Goal: Find specific page/section: Find specific page/section

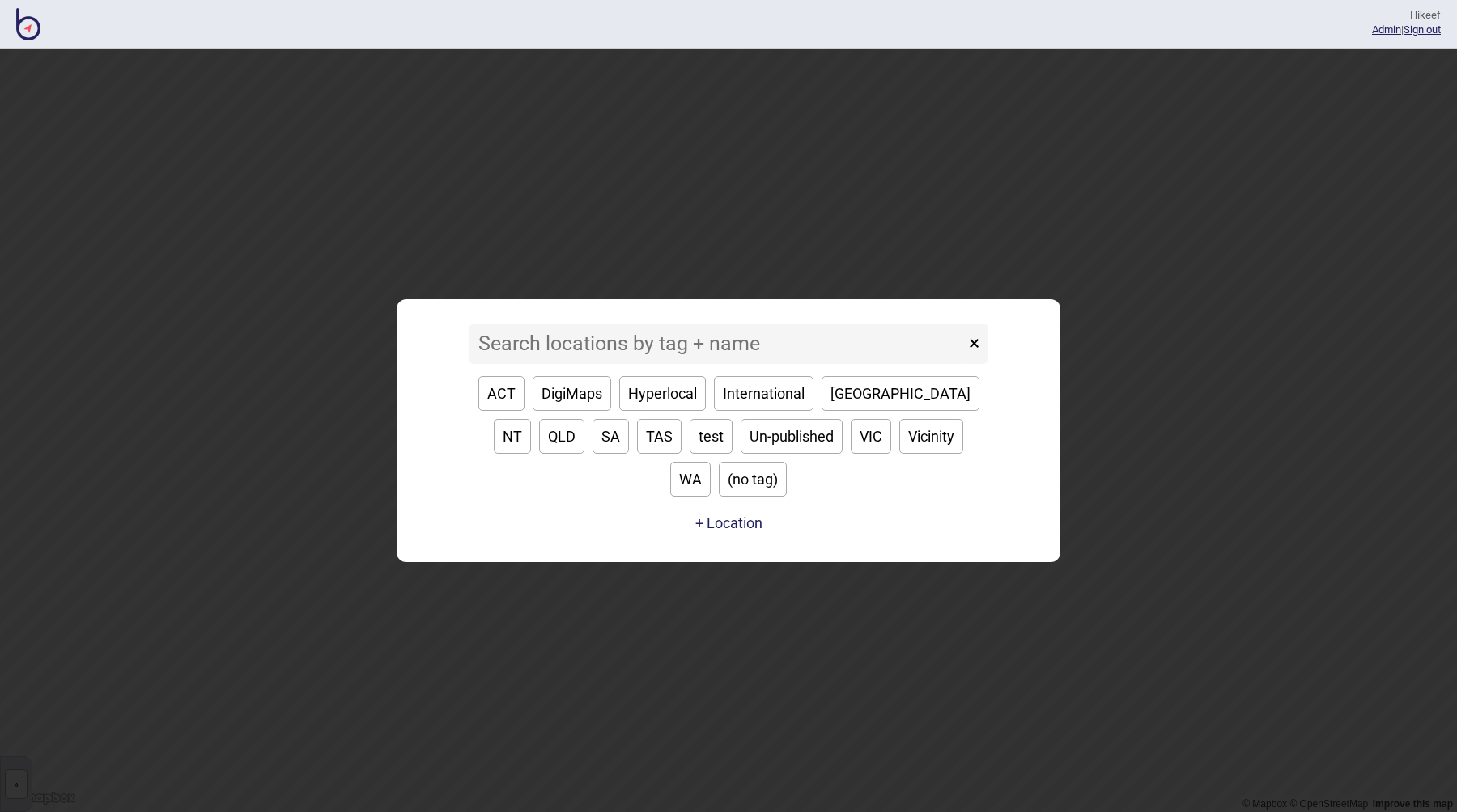
click at [618, 361] on input at bounding box center [717, 343] width 496 height 41
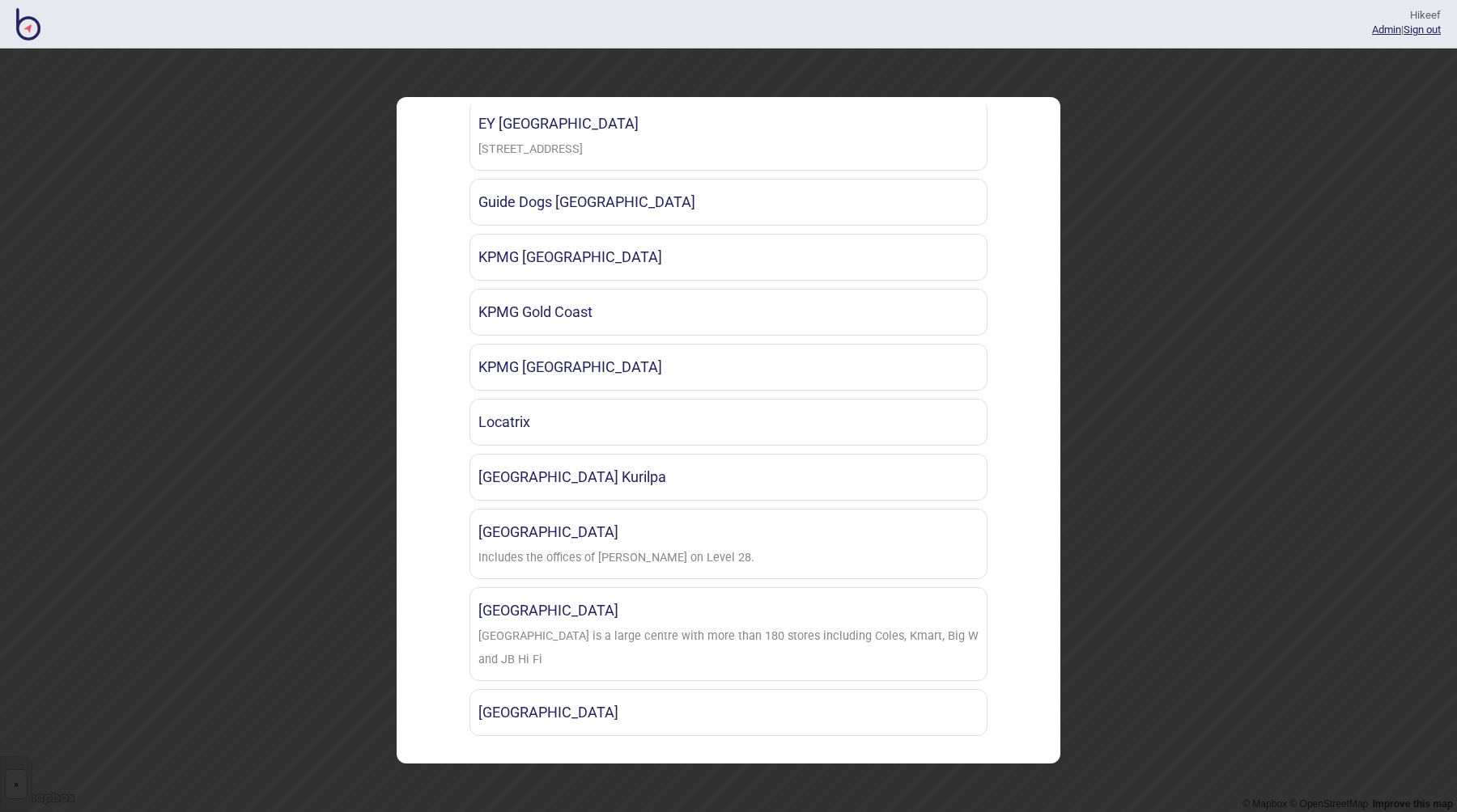
scroll to position [295, 0]
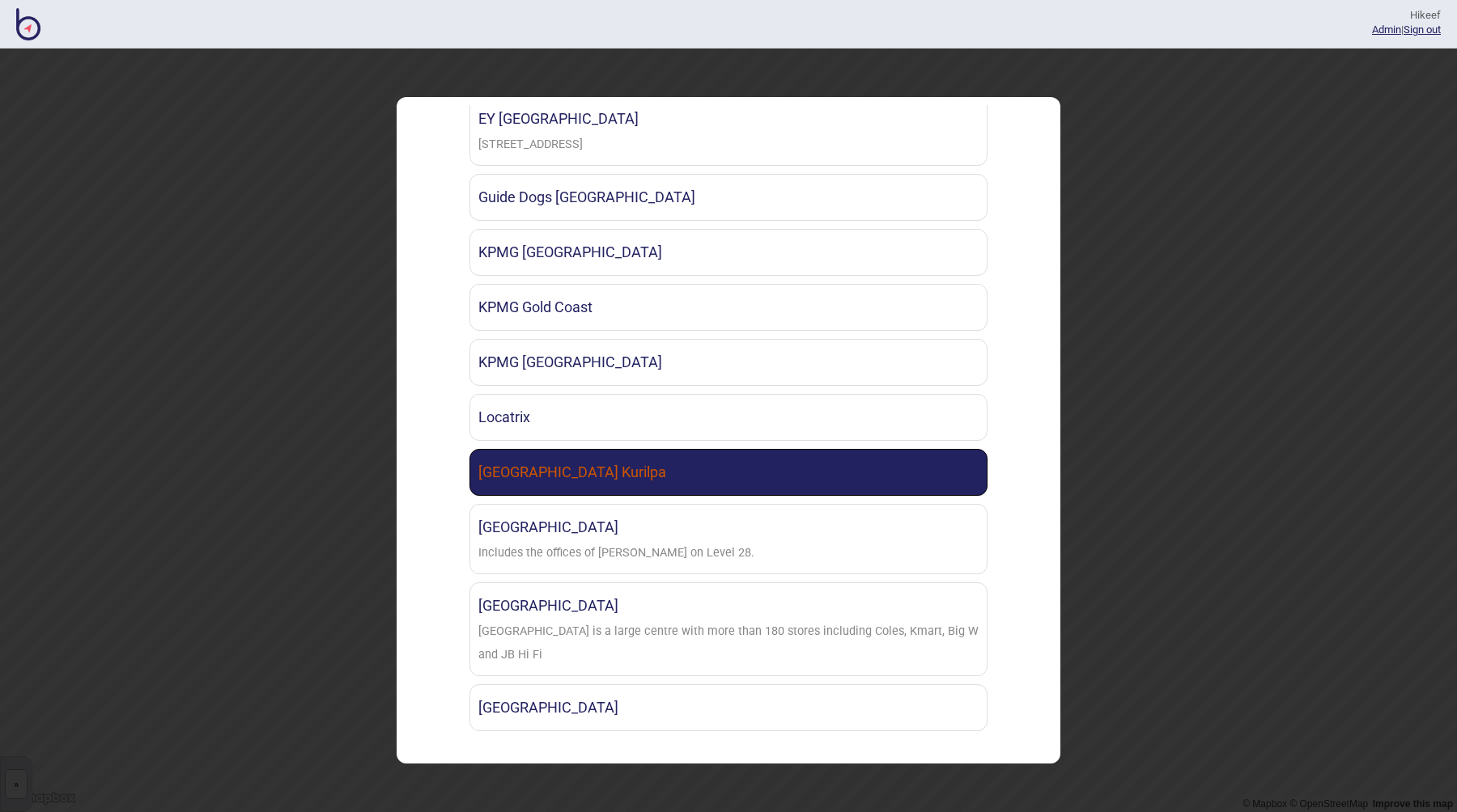
type input "qld"
click at [628, 469] on link "[GEOGRAPHIC_DATA] Kurilpa" at bounding box center [728, 473] width 518 height 47
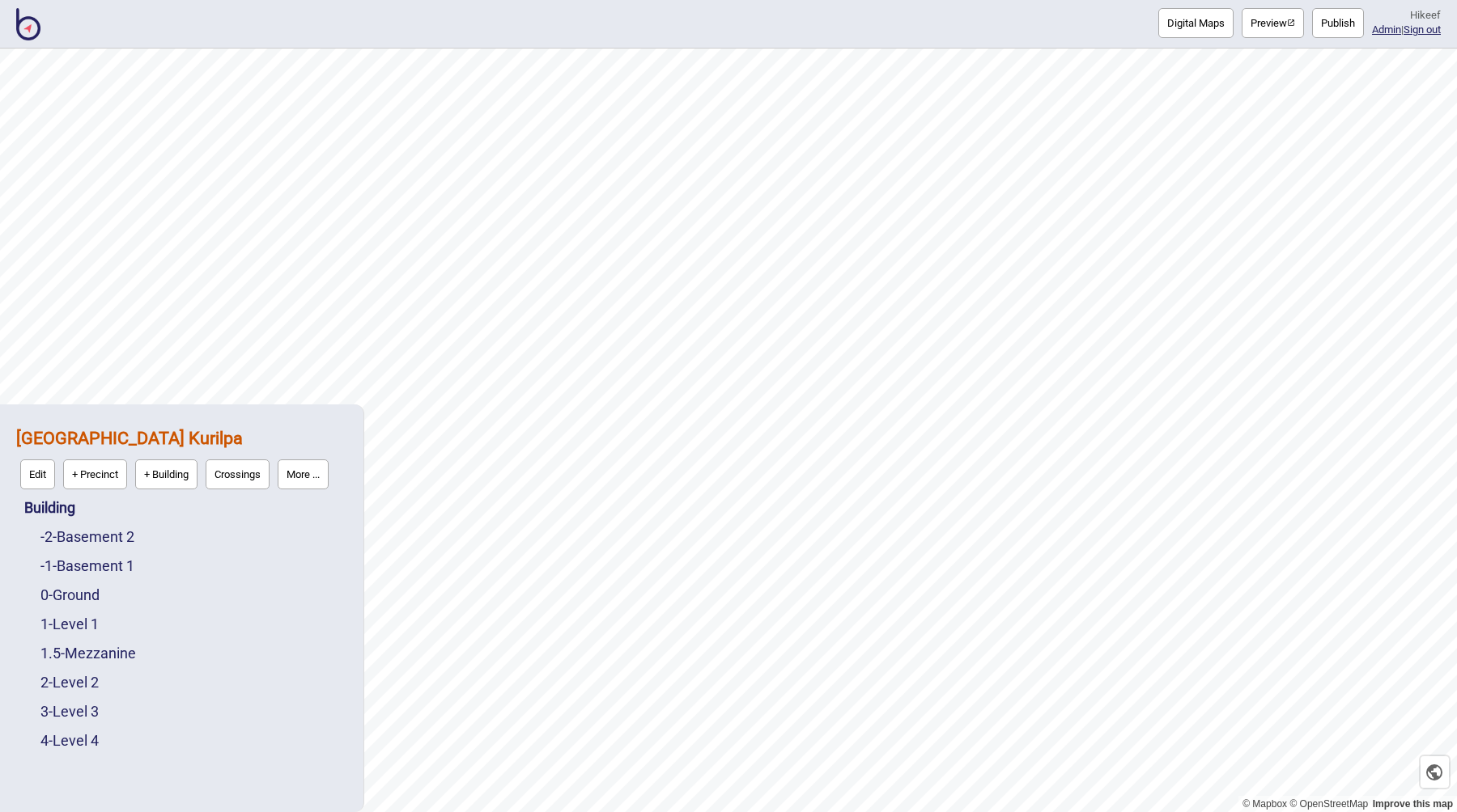
click at [1270, 26] on button "Preview" at bounding box center [1272, 24] width 62 height 30
click at [1257, 22] on button "Preview" at bounding box center [1272, 24] width 62 height 30
click at [80, 684] on link "2 - Level 2" at bounding box center [70, 682] width 58 height 17
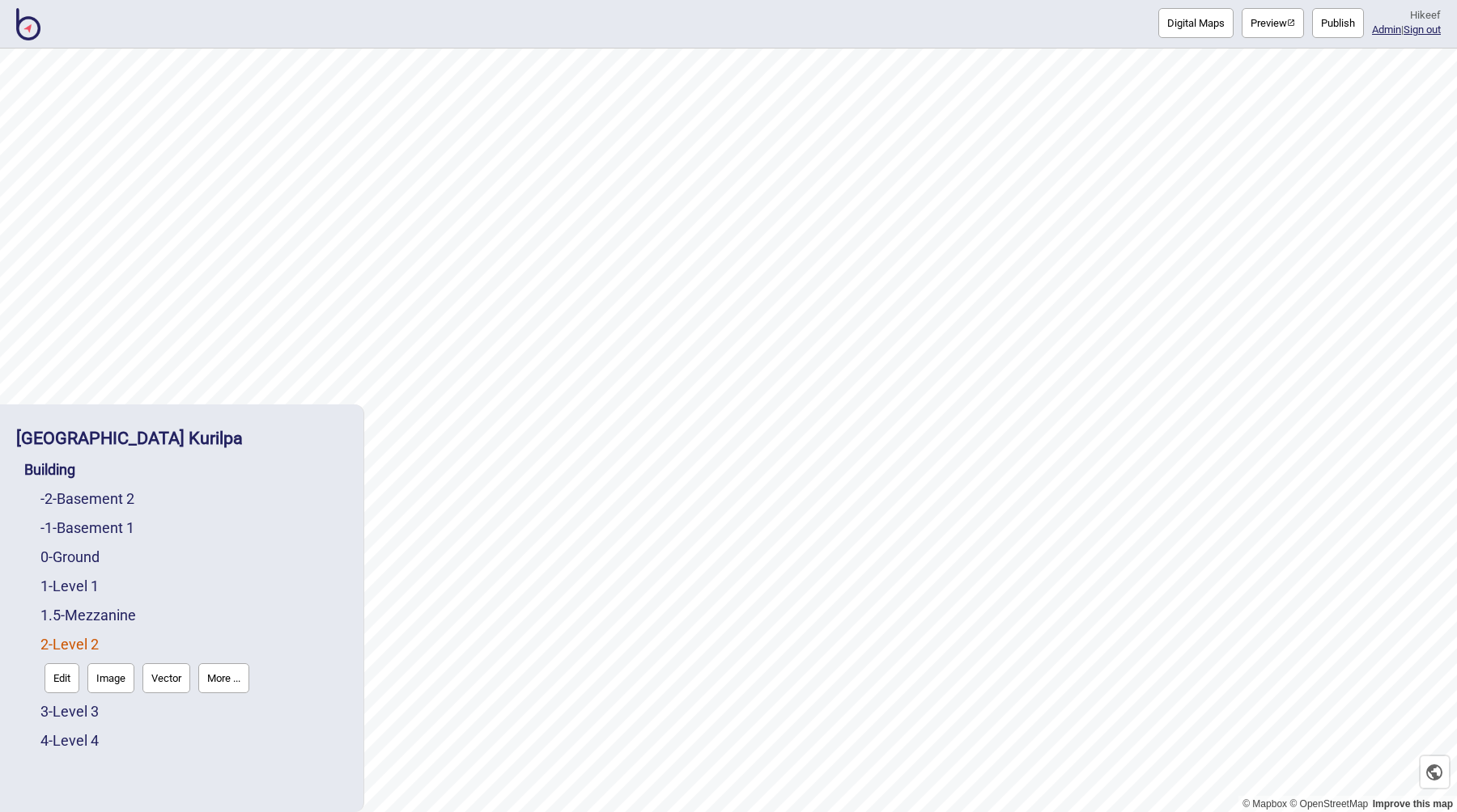
click at [63, 684] on button "Edit" at bounding box center [61, 678] width 35 height 30
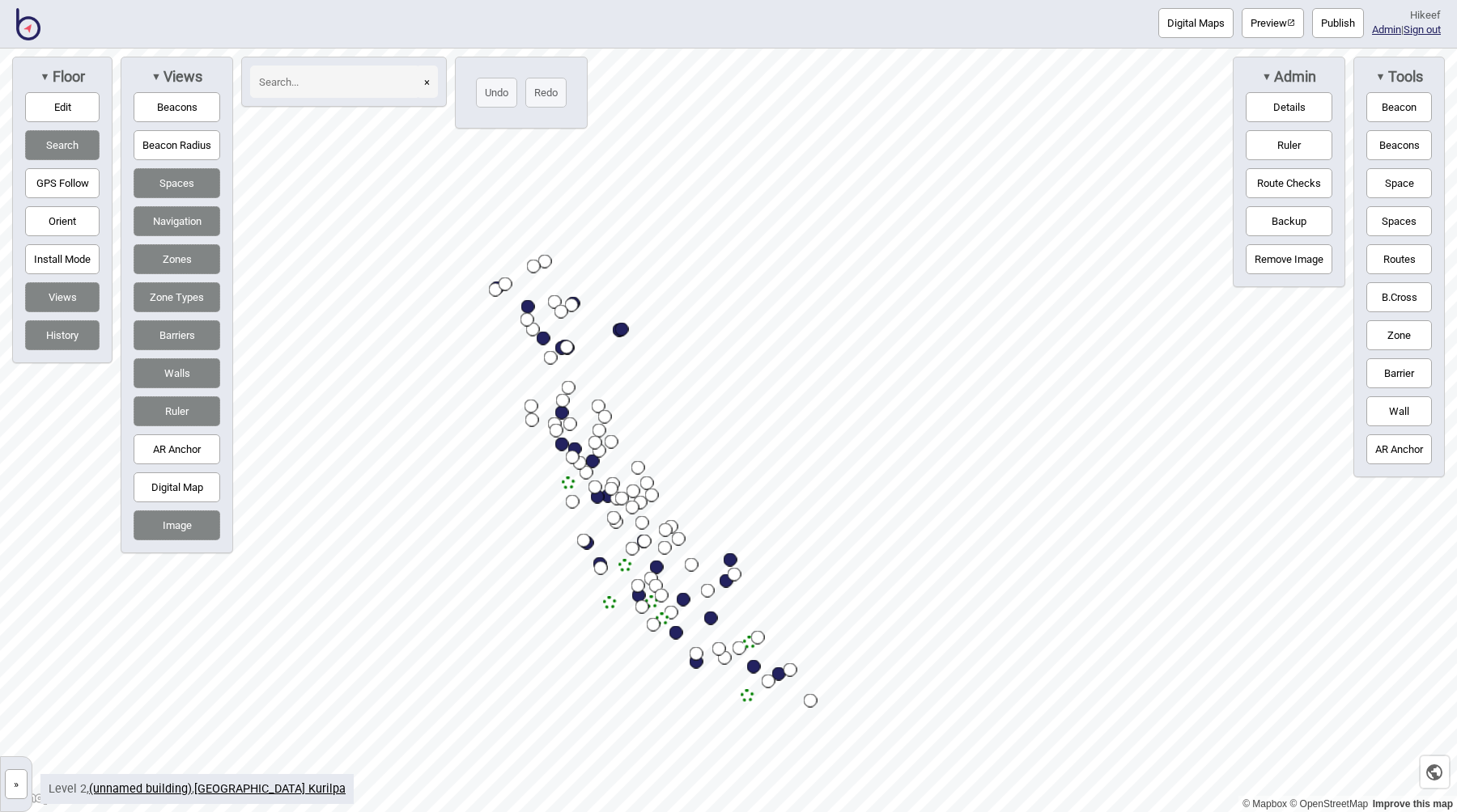
click at [9, 792] on button "»" at bounding box center [16, 785] width 23 height 30
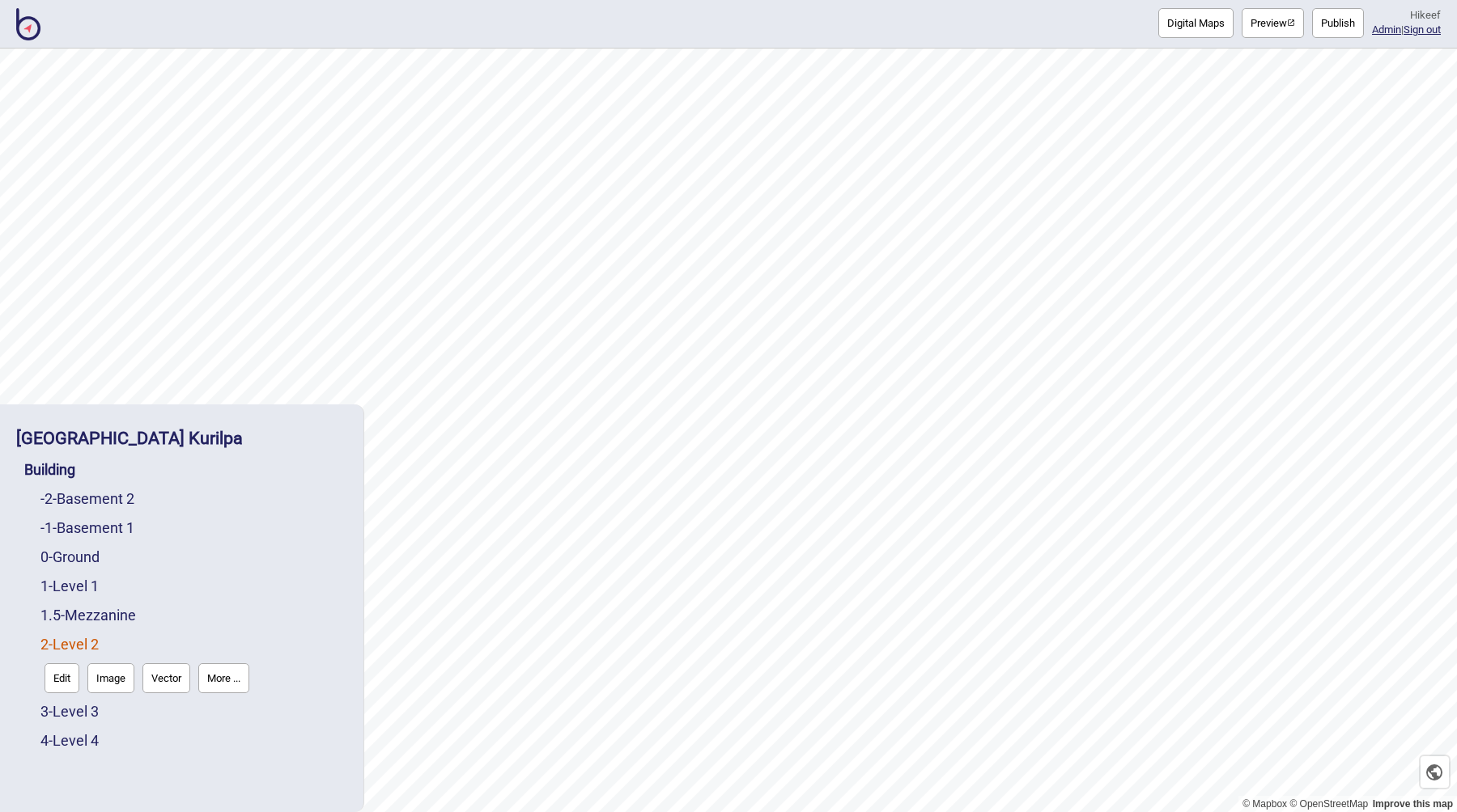
click at [155, 678] on button "Vector" at bounding box center [166, 678] width 48 height 30
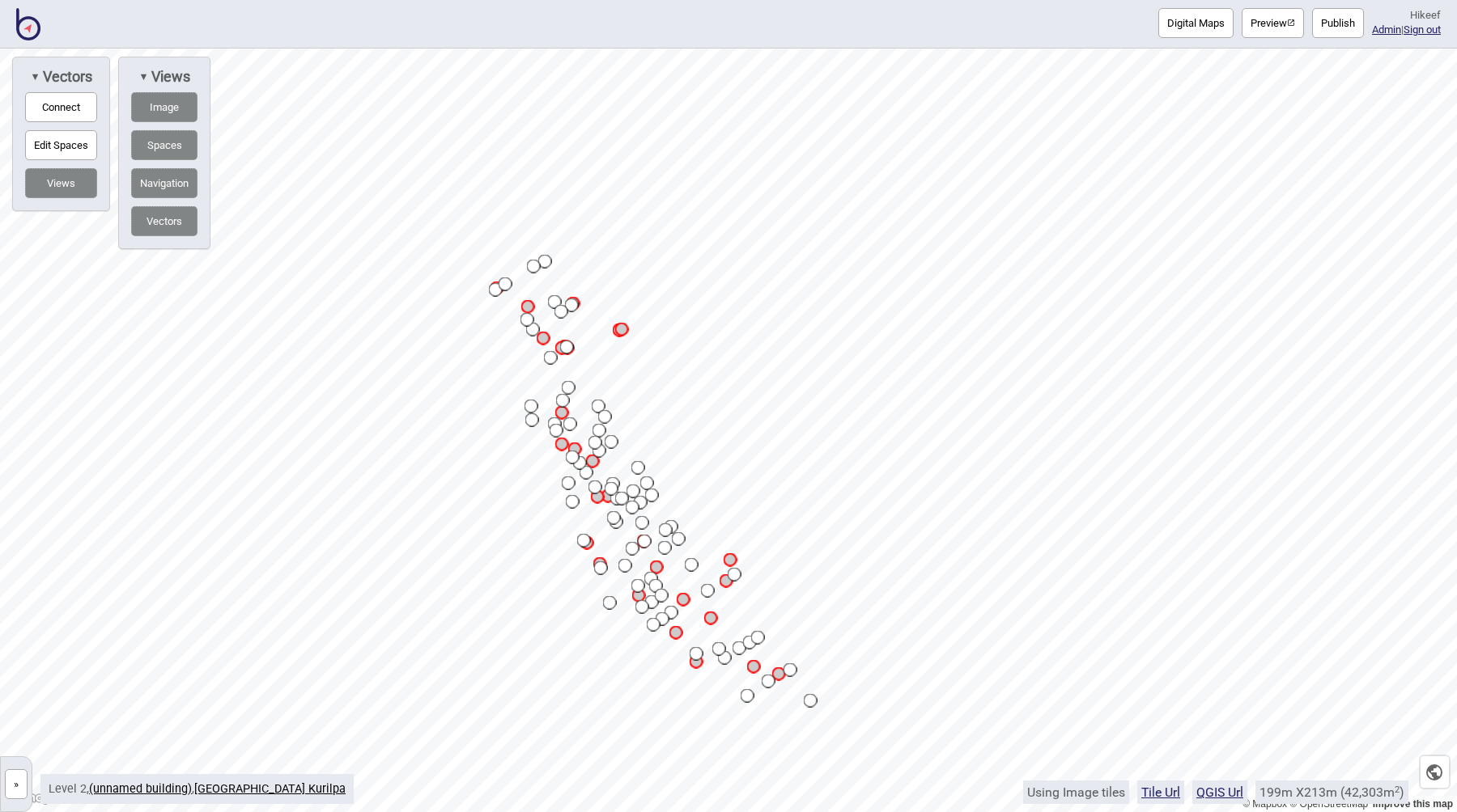
click at [5, 787] on button "»" at bounding box center [16, 785] width 23 height 30
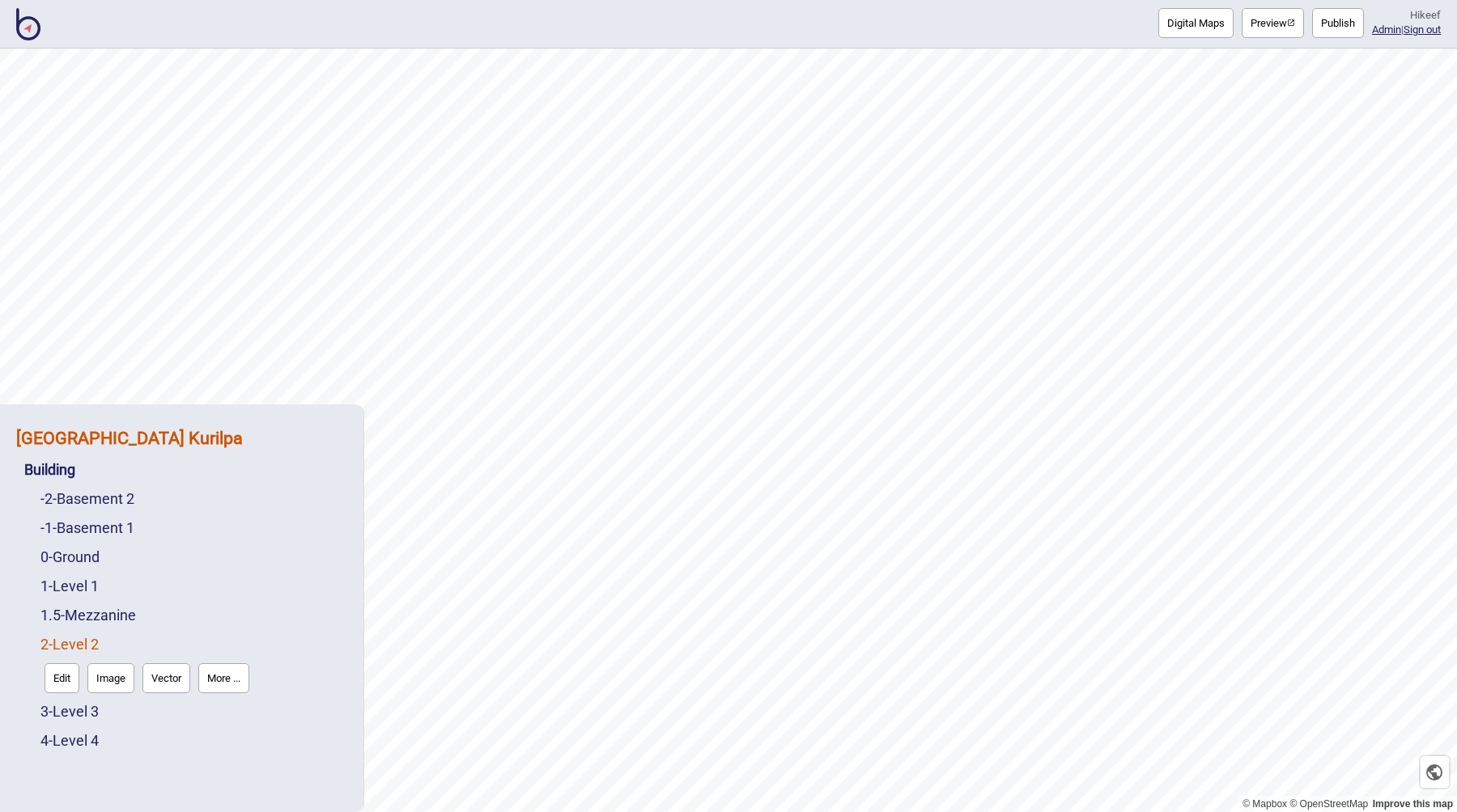
click at [183, 438] on strong "[GEOGRAPHIC_DATA] Kurilpa" at bounding box center [129, 437] width 226 height 20
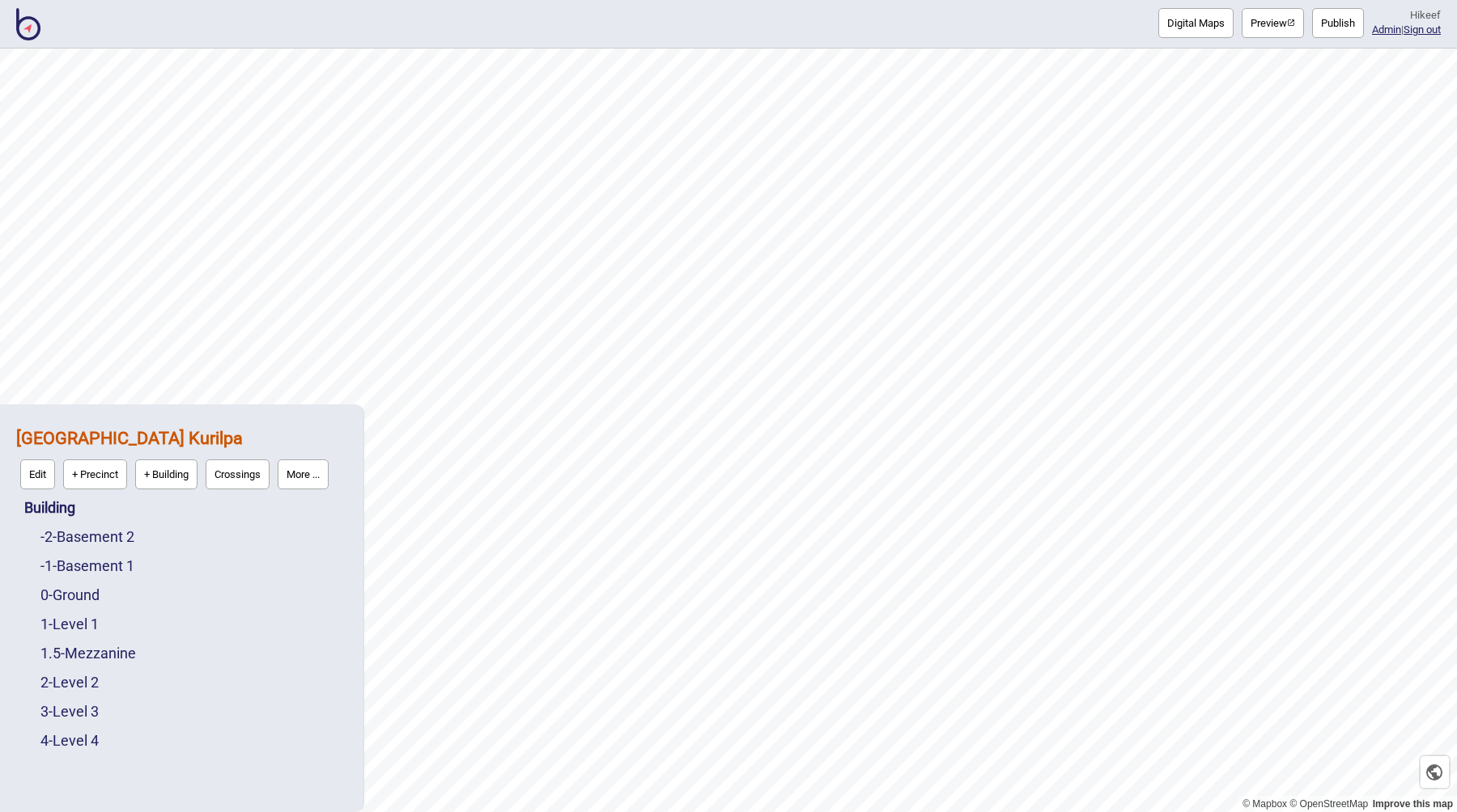
click at [25, 473] on button "Edit" at bounding box center [37, 475] width 35 height 30
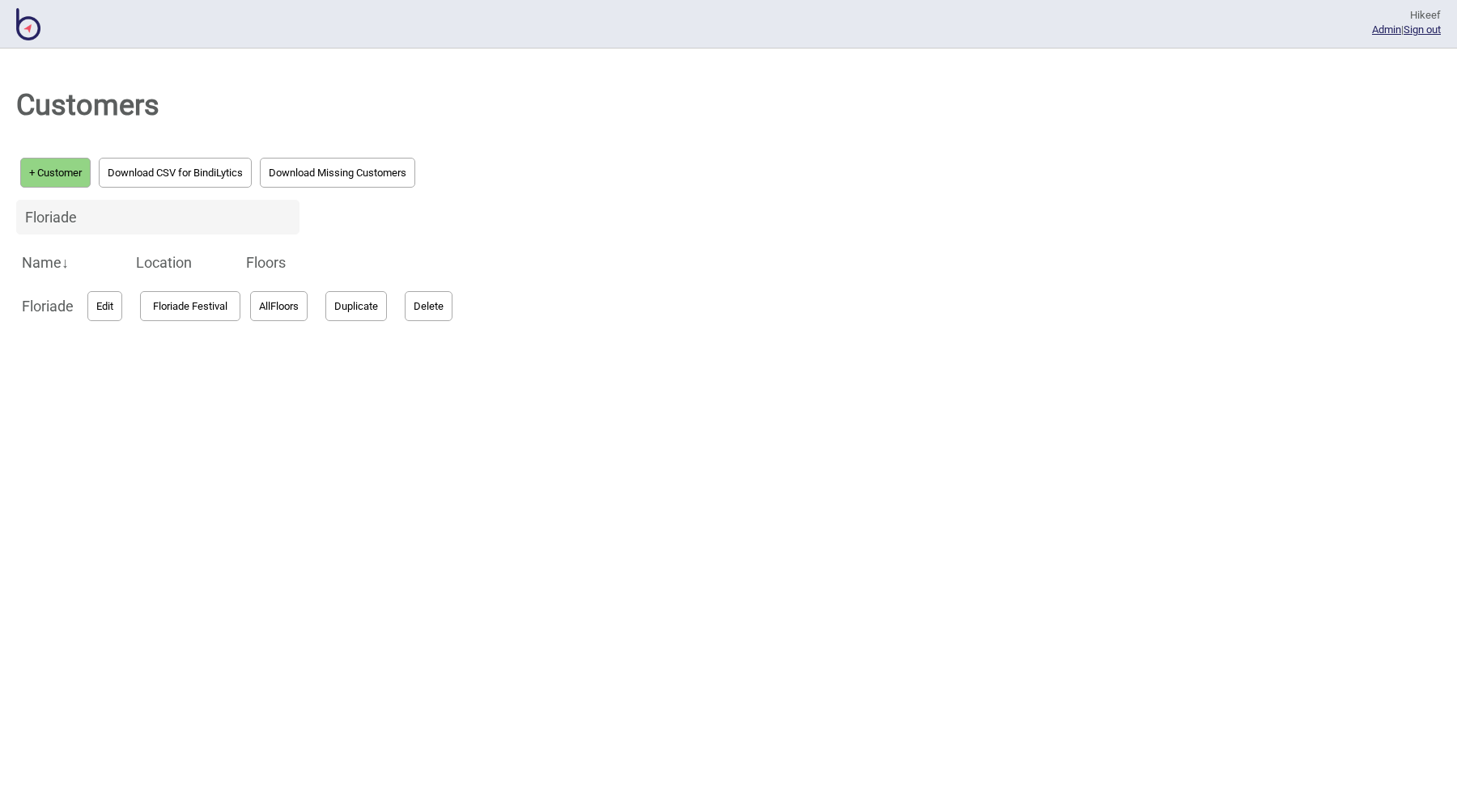
click at [588, 317] on div "Customers + Customer Download CSV for BindiLytics Download Missing Customers Fl…" at bounding box center [728, 430] width 1457 height 764
click at [591, 300] on div "Customers + Customer Download CSV for BindiLytics Download Missing Customers Fl…" at bounding box center [728, 430] width 1457 height 764
